Goal: Find specific page/section: Find specific page/section

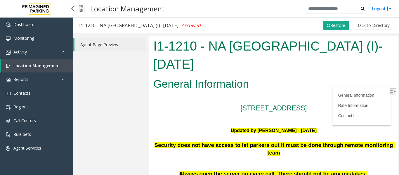
click at [50, 66] on span "Location Management" at bounding box center [36, 66] width 47 height 6
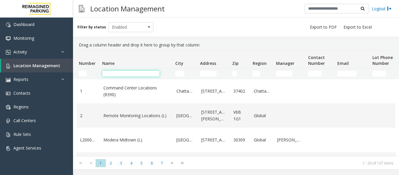
click at [136, 73] on input "Name Filter" at bounding box center [130, 74] width 57 height 6
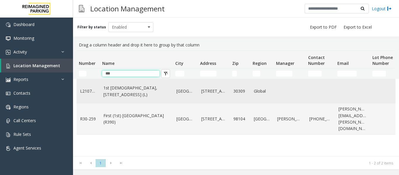
type input "***"
click at [101, 103] on td "1st Presbyterian, 1337 Peachtree St (L)" at bounding box center [136, 91] width 73 height 24
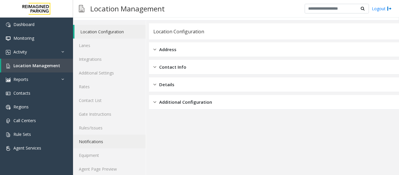
scroll to position [18, 0]
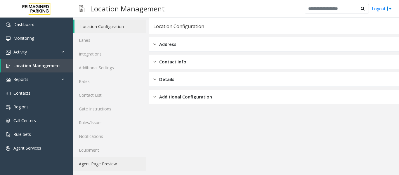
click at [120, 168] on link "Agent Page Preview" at bounding box center [109, 164] width 73 height 14
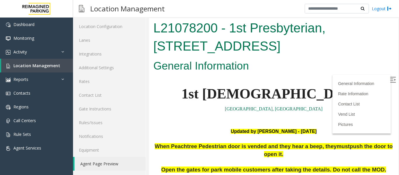
click at [389, 81] on label at bounding box center [393, 80] width 9 height 9
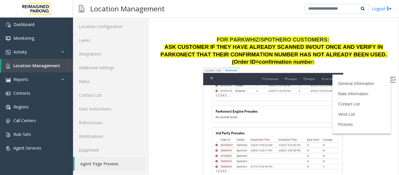
scroll to position [759, 0]
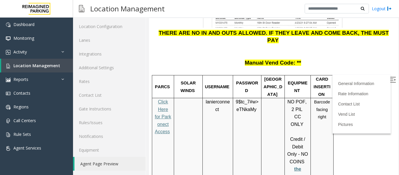
click at [229, 98] on p "lanierconnect" at bounding box center [218, 105] width 26 height 15
click at [221, 99] on span "lanierconnect" at bounding box center [218, 105] width 24 height 13
click at [251, 113] on p at bounding box center [247, 120] width 24 height 15
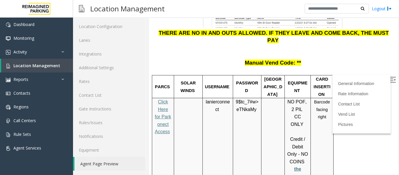
click at [253, 107] on span "eTNkaMy" at bounding box center [246, 109] width 20 height 5
click at [252, 107] on span "eTNkaMy" at bounding box center [246, 109] width 20 height 5
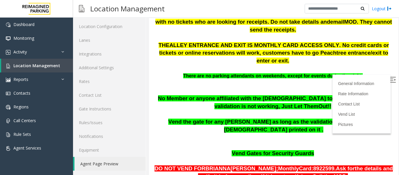
scroll to position [204, 0]
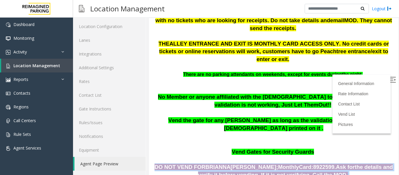
drag, startPoint x: 156, startPoint y: 133, endPoint x: 323, endPoint y: 147, distance: 167.6
click at [323, 163] on p "DO NOT VEND FOR BRIANNA CEPEDA; Monthly Card: 8922599. Ask for the details and …" at bounding box center [273, 170] width 241 height 15
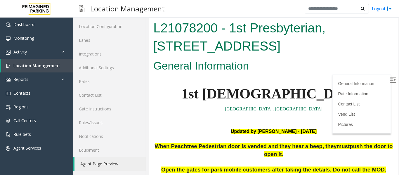
scroll to position [0, 0]
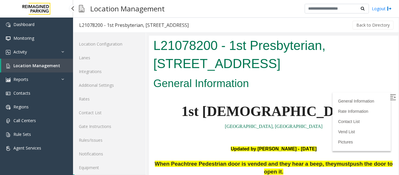
click at [28, 68] on link "Location Management" at bounding box center [37, 66] width 72 height 14
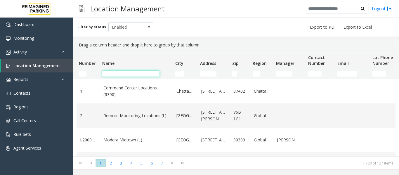
click at [116, 72] on input "Name Filter" at bounding box center [130, 74] width 57 height 6
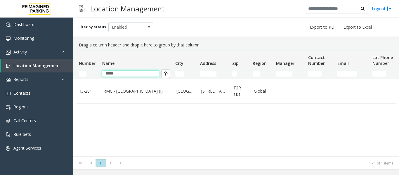
type input "*****"
click at [132, 111] on div "I3-281 RMC - Mount Royal Village (I) Calgary 1550 8 Street Southwest T2R 1K1 Gl…" at bounding box center [235, 117] width 319 height 77
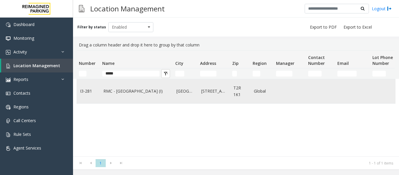
click at [136, 98] on td "RMC - Mount Royal Village (I)" at bounding box center [136, 91] width 73 height 24
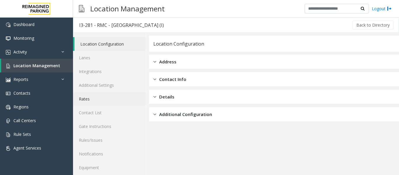
click at [102, 96] on link "Rates" at bounding box center [109, 99] width 73 height 14
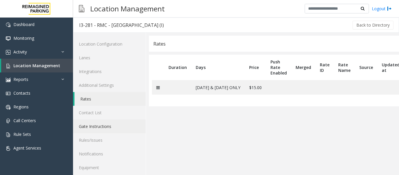
scroll to position [18, 0]
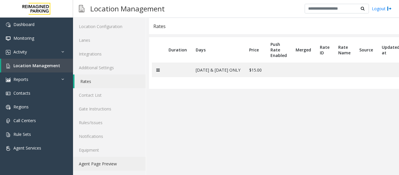
click at [112, 160] on link "Agent Page Preview" at bounding box center [109, 164] width 73 height 14
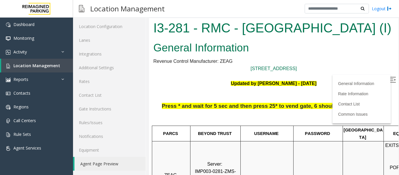
scroll to position [0, 82]
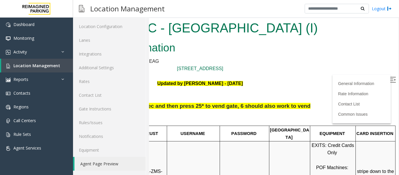
click at [390, 77] on img at bounding box center [393, 80] width 6 height 6
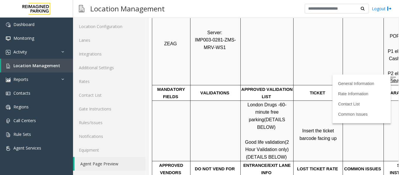
scroll to position [146, 0]
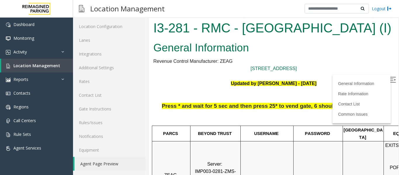
scroll to position [117, 0]
